Goal: Task Accomplishment & Management: Use online tool/utility

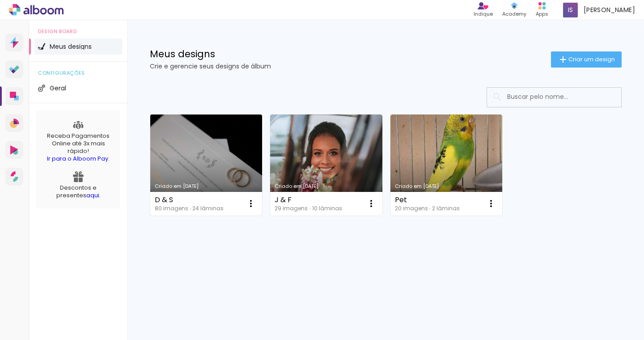
click at [195, 166] on link "Criado em [DATE]" at bounding box center [206, 164] width 112 height 101
